Goal: Check status: Check status

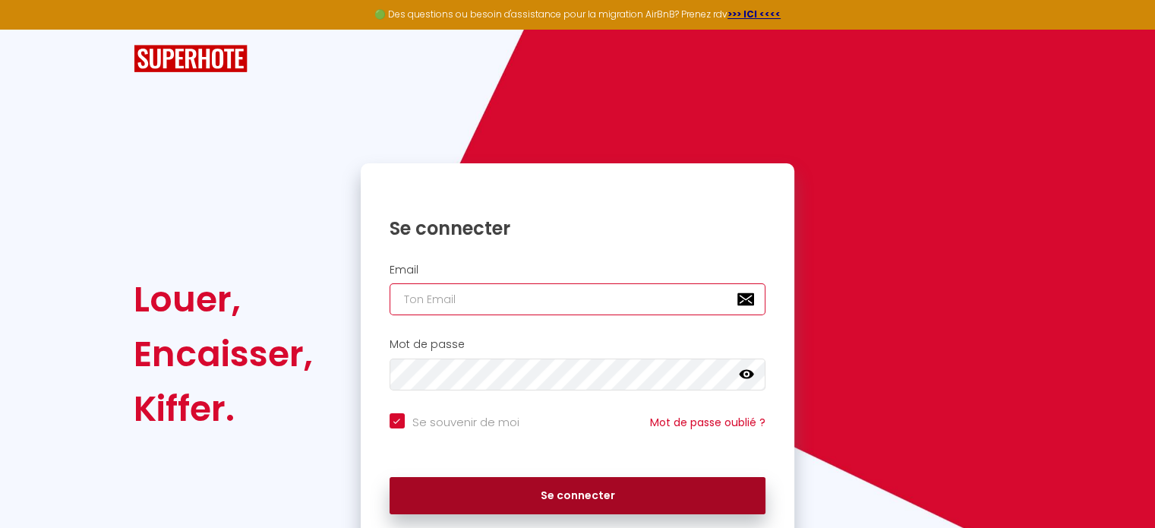
type input "[EMAIL_ADDRESS][DOMAIN_NAME]"
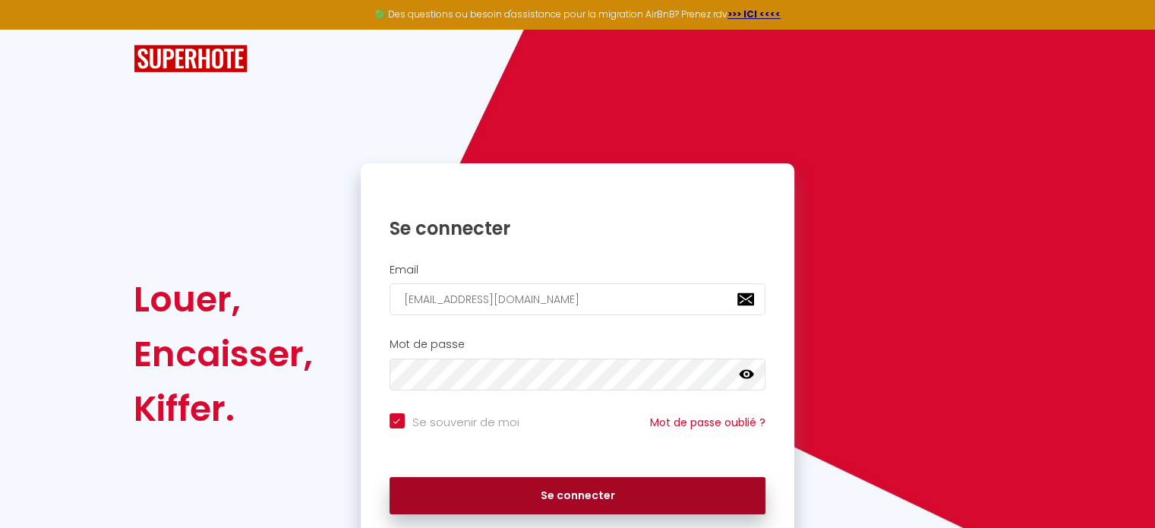
click at [541, 477] on button "Se connecter" at bounding box center [577, 496] width 377 height 38
checkbox input "true"
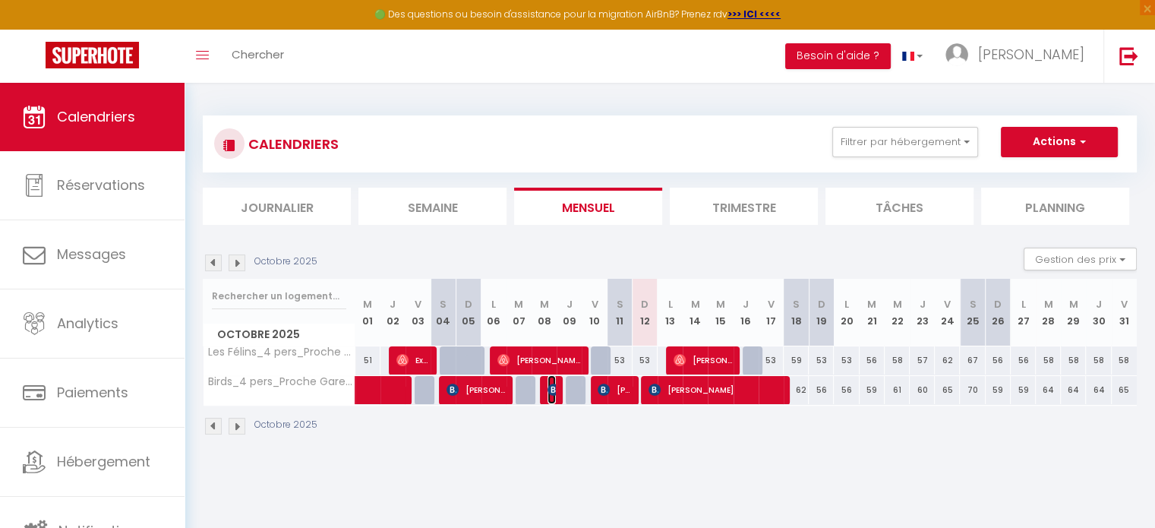
click at [549, 388] on img at bounding box center [553, 389] width 12 height 12
select select "OK"
select select "KO"
select select "0"
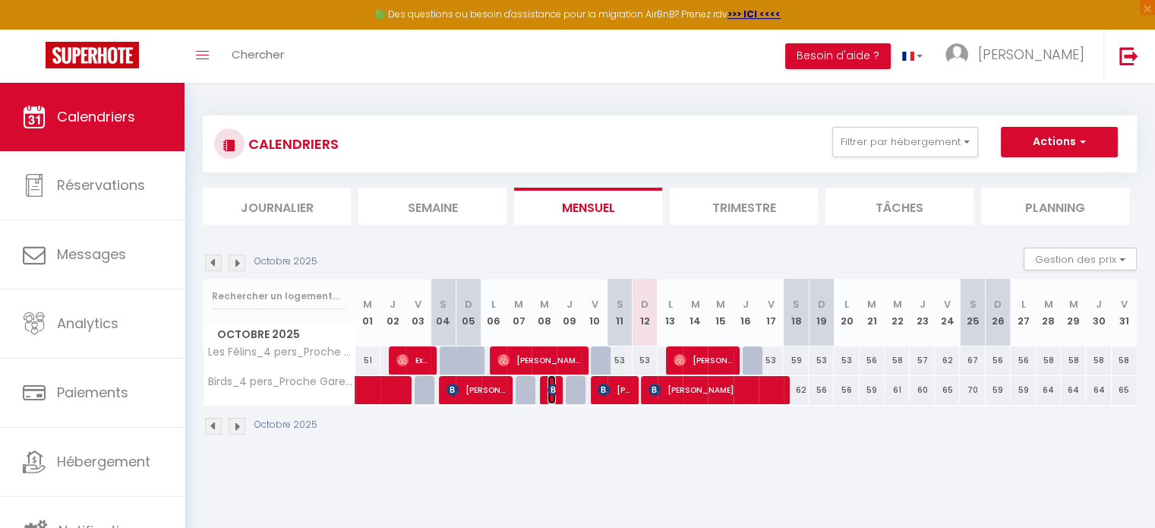
select select "1"
select select
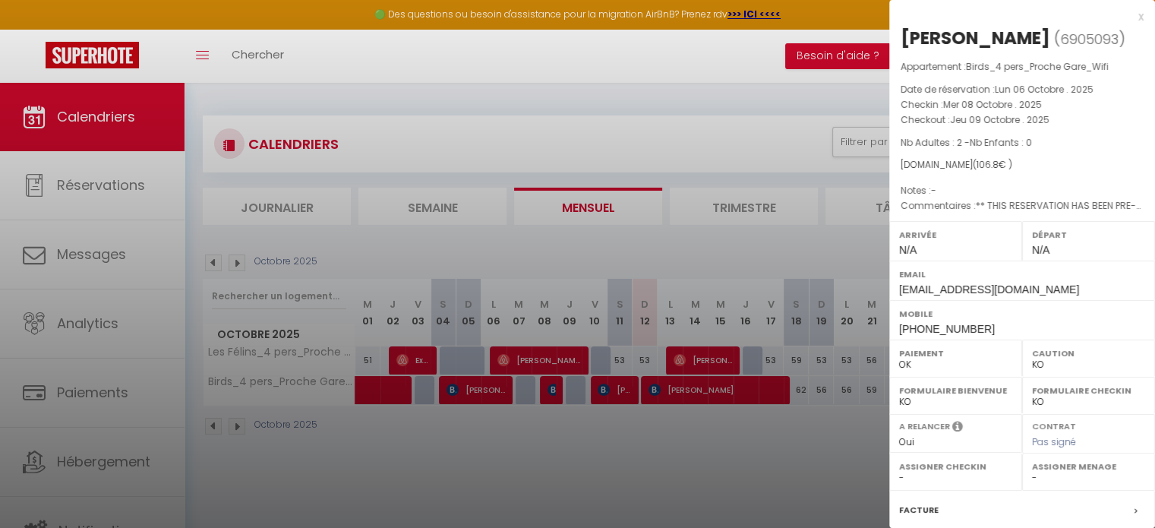
click at [1130, 18] on div "x" at bounding box center [1016, 17] width 254 height 18
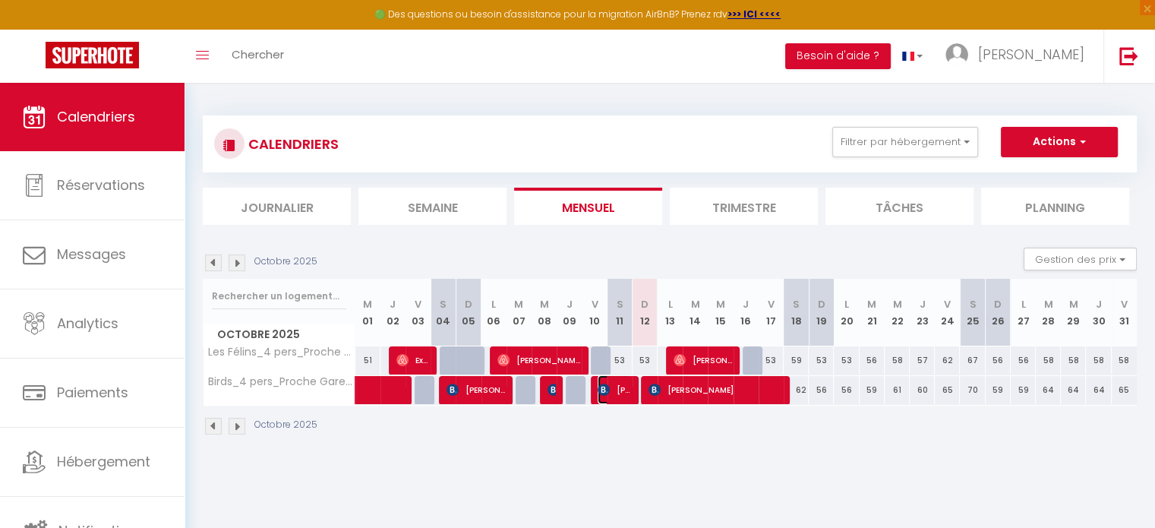
click at [604, 383] on img at bounding box center [604, 389] width 12 height 12
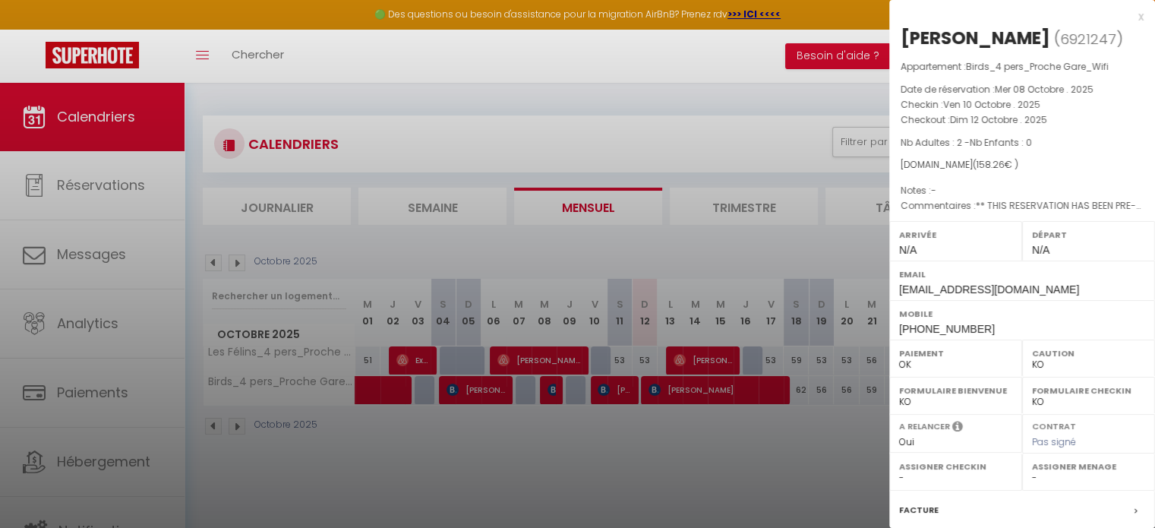
click at [1125, 18] on div "x" at bounding box center [1016, 17] width 254 height 18
